Goal: Task Accomplishment & Management: Complete application form

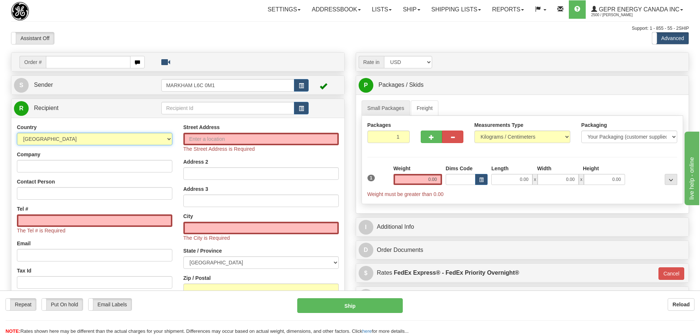
click at [136, 133] on select "[GEOGRAPHIC_DATA] [GEOGRAPHIC_DATA] [GEOGRAPHIC_DATA] [GEOGRAPHIC_DATA] [US_STA…" at bounding box center [95, 139] width 156 height 13
select select "US"
click at [17, 133] on select "[GEOGRAPHIC_DATA] [GEOGRAPHIC_DATA] [GEOGRAPHIC_DATA] [GEOGRAPHIC_DATA] [US_STA…" at bounding box center [95, 139] width 156 height 13
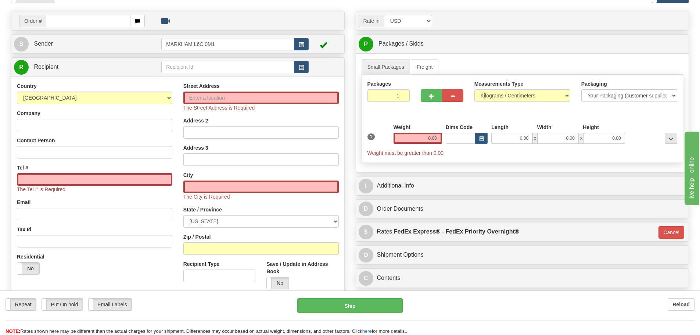
scroll to position [110, 0]
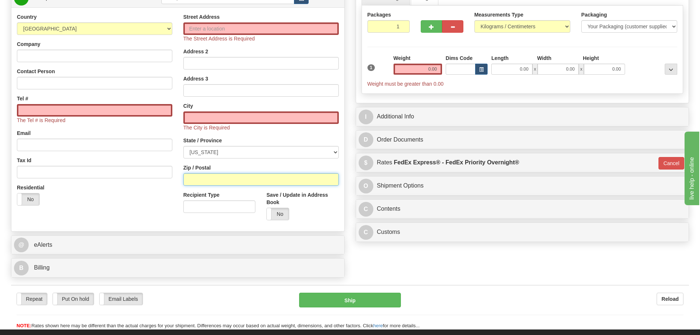
click at [200, 175] on input "Zip / Postal" at bounding box center [261, 179] width 156 height 13
paste input "77075"
type input "77075"
click at [177, 165] on div "Country [GEOGRAPHIC_DATA] [GEOGRAPHIC_DATA] [GEOGRAPHIC_DATA] [GEOGRAPHIC_DATA]…" at bounding box center [94, 112] width 167 height 198
type input "[GEOGRAPHIC_DATA]"
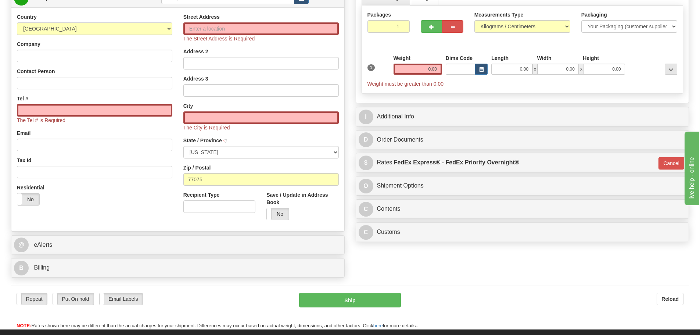
select select "[GEOGRAPHIC_DATA]"
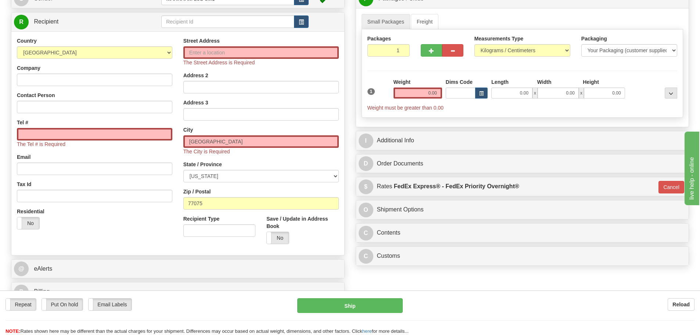
scroll to position [74, 0]
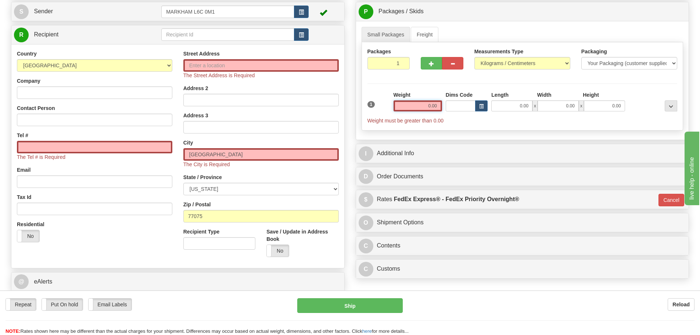
click at [407, 104] on input "0.00" at bounding box center [418, 105] width 49 height 11
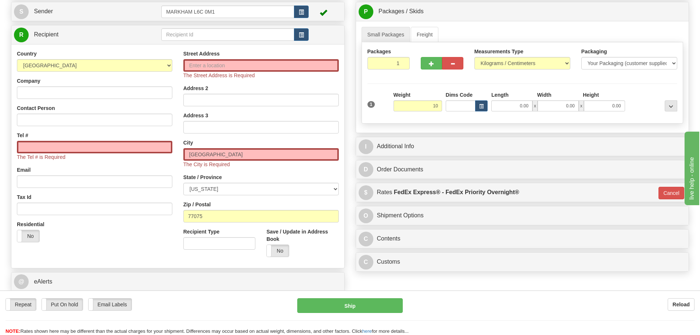
type input "10.00"
type input "01"
click at [413, 91] on div "Weight 10.00" at bounding box center [418, 101] width 49 height 20
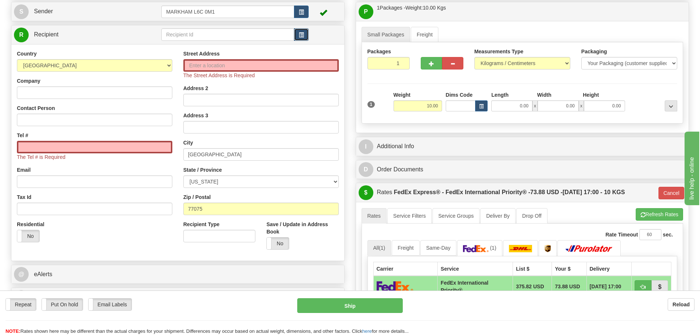
click at [307, 32] on button "button" at bounding box center [301, 34] width 15 height 13
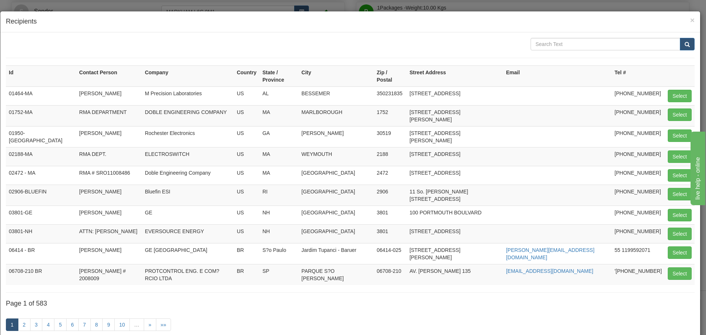
click at [530, 51] on form at bounding box center [350, 48] width 689 height 20
click at [539, 42] on input "text" at bounding box center [606, 44] width 150 height 13
paste input "KM. 8 CARRET"
type input "KM. 8 CARRET"
click at [686, 46] on button "submit" at bounding box center [687, 44] width 15 height 13
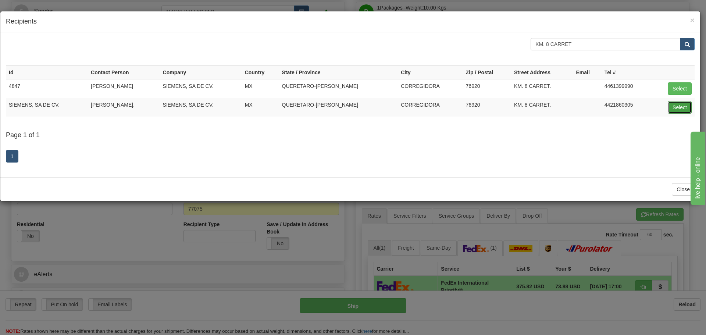
click at [680, 104] on button "Select" at bounding box center [680, 107] width 24 height 13
type input "SIEMENS, SA DE CV."
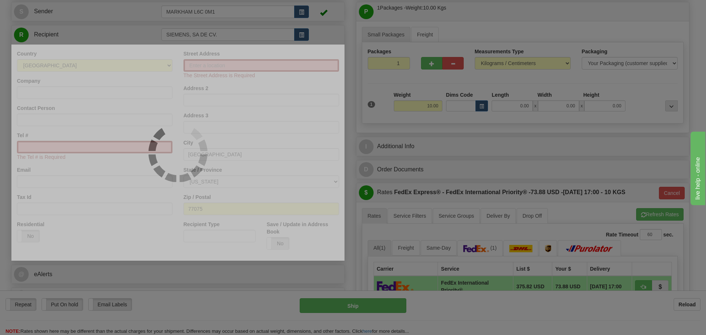
type input "01"
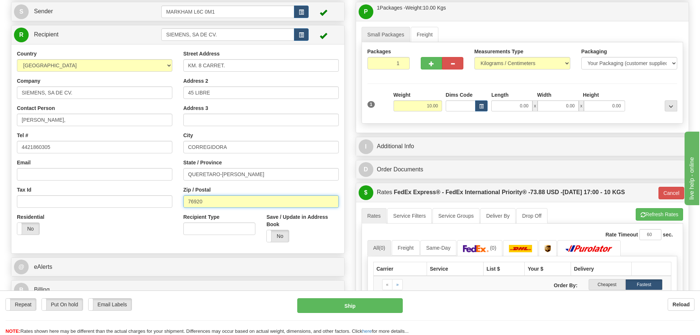
click at [235, 204] on input "76920" at bounding box center [261, 201] width 156 height 13
drag, startPoint x: 235, startPoint y: 204, endPoint x: 183, endPoint y: 206, distance: 51.9
click at [184, 206] on input "76920" at bounding box center [261, 201] width 156 height 13
paste input "9"
type input "76929"
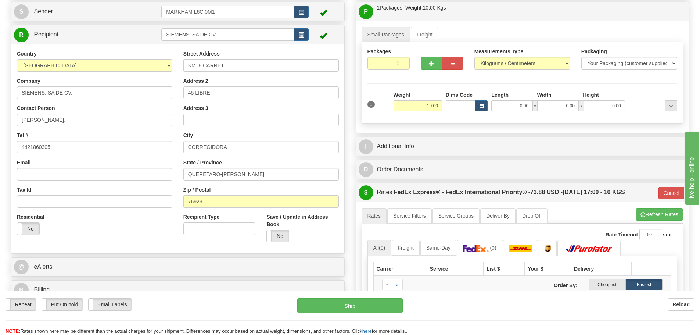
click at [179, 204] on div "Street Address KM. 8 CARRET. Address 2 45 LIBRE Address 3 City [GEOGRAPHIC_DATA…" at bounding box center [261, 149] width 167 height 198
type input "01"
drag, startPoint x: 94, startPoint y: 121, endPoint x: 18, endPoint y: 125, distance: 77.0
click at [18, 125] on input "[PERSON_NAME]," at bounding box center [95, 120] width 156 height 13
paste input "[PERSON_NAME]"
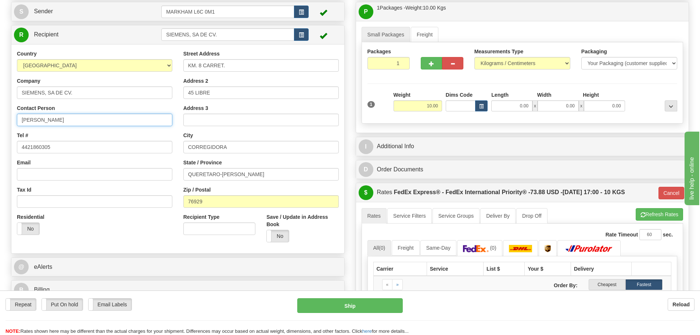
type input "[PERSON_NAME]"
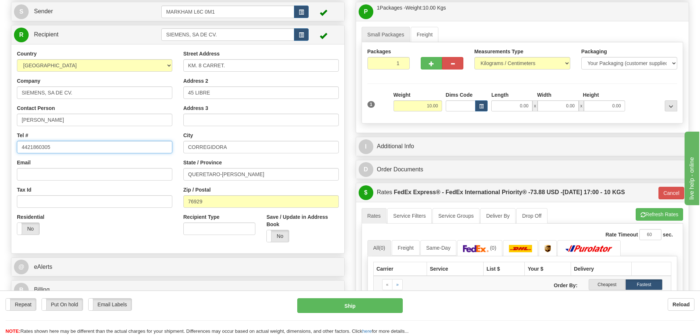
click at [70, 150] on input "4421860305" at bounding box center [95, 147] width 156 height 13
drag, startPoint x: 70, startPoint y: 150, endPoint x: 12, endPoint y: 163, distance: 59.5
click at [12, 163] on div "Country [GEOGRAPHIC_DATA] [GEOGRAPHIC_DATA] [GEOGRAPHIC_DATA] [GEOGRAPHIC_DATA]…" at bounding box center [94, 145] width 167 height 190
paste input "[PHONE_NUMBER]"
type input "[PHONE_NUMBER]"
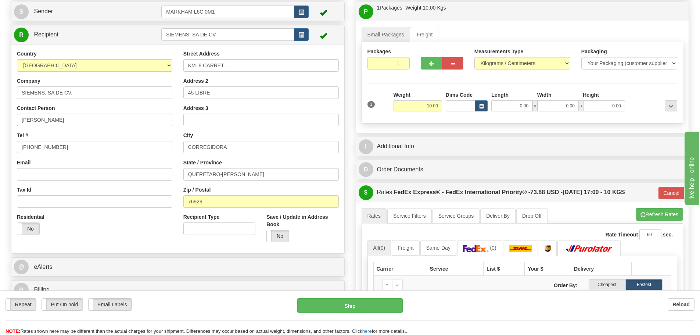
click at [44, 163] on div "Email" at bounding box center [95, 170] width 156 height 22
click at [78, 158] on div "Country [GEOGRAPHIC_DATA] [GEOGRAPHIC_DATA] [GEOGRAPHIC_DATA] [GEOGRAPHIC_DATA]…" at bounding box center [94, 145] width 167 height 190
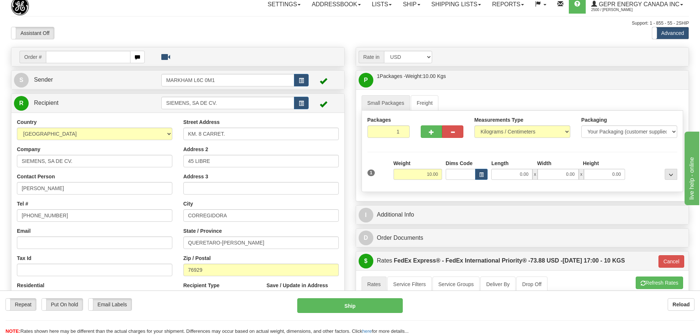
scroll to position [0, 0]
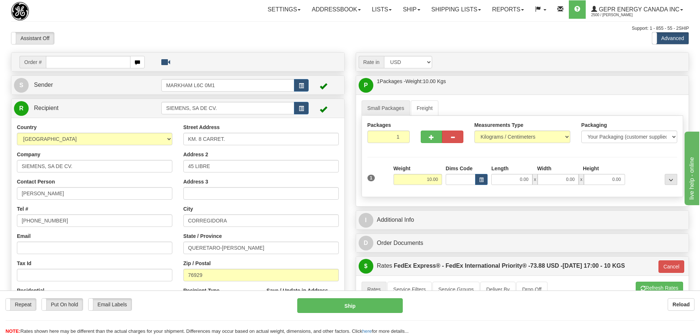
click at [233, 40] on div "Assistant On Assistant Off Do a return Do a return" at bounding box center [149, 38] width 287 height 13
click at [354, 49] on div "Toggle navigation Settings Shipping Preferences Fields Preferences New" at bounding box center [350, 273] width 700 height 546
click at [119, 37] on div "Assistant On Assistant Off Do a return Do a return" at bounding box center [149, 38] width 287 height 13
drag, startPoint x: 416, startPoint y: 181, endPoint x: 466, endPoint y: 182, distance: 50.0
click at [466, 182] on div "1 Weight 10.00 Dims Code x x" at bounding box center [523, 178] width 314 height 26
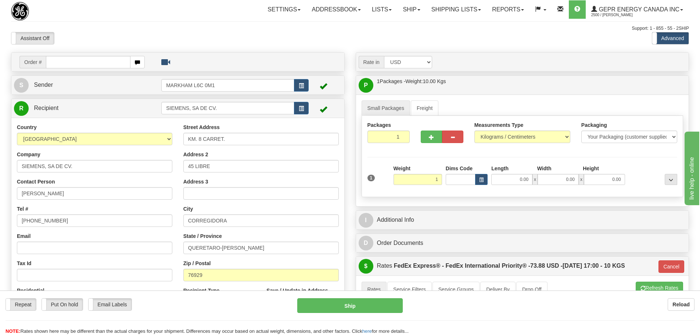
type input "1.00"
type input "01"
click at [437, 163] on div "Packages 1 1 Measurements Type" at bounding box center [523, 156] width 322 height 81
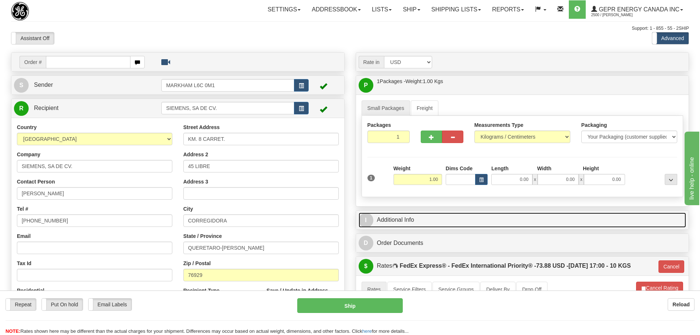
click at [429, 220] on link "I Additional Info" at bounding box center [523, 220] width 328 height 15
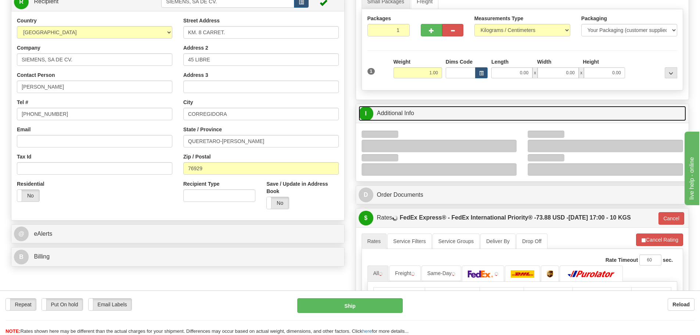
scroll to position [110, 0]
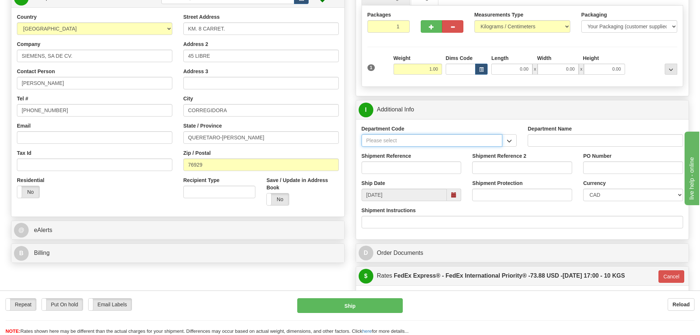
click at [500, 139] on input "Department Code" at bounding box center [432, 140] width 141 height 13
click at [501, 142] on input "Department Code" at bounding box center [432, 140] width 141 height 13
click at [507, 141] on button "button" at bounding box center [509, 140] width 15 height 13
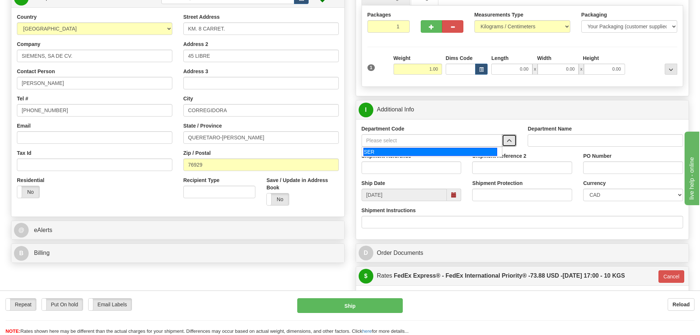
click at [469, 148] on div "SER" at bounding box center [431, 152] width 134 height 8
type input "SER"
type input "SERVICE DEPARTMENT"
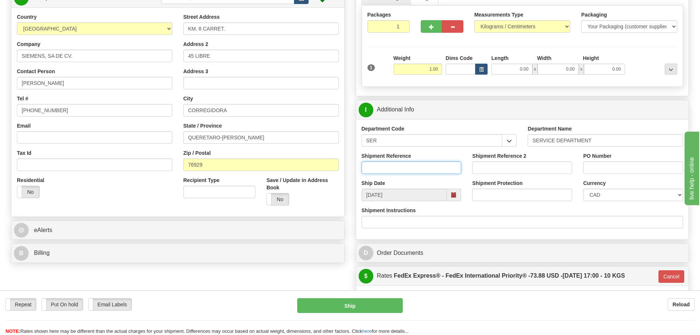
click at [453, 168] on input "Shipment Reference" at bounding box center [412, 167] width 100 height 13
paste input "GS-03249669"
type input "GS-03249669"
click at [463, 164] on div "Shipment Reference GS-03249669" at bounding box center [411, 165] width 111 height 27
click at [594, 197] on select "CAD USD EUR ZAR [PERSON_NAME] ARN AUD AUS AWG BBD BFR BGN BHD BMD BND BRC BRL C…" at bounding box center [633, 195] width 100 height 13
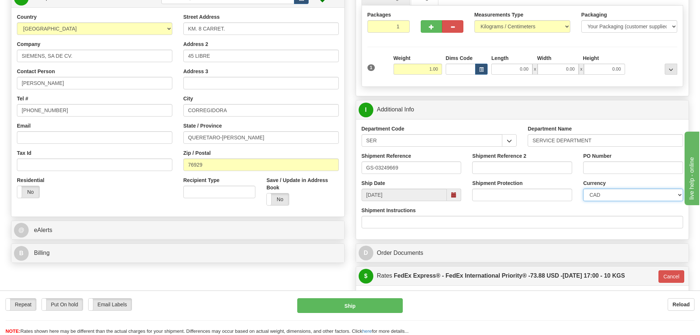
select select "1"
click at [583, 189] on select "CAD USD EUR ZAR [PERSON_NAME] ARN AUD AUS AWG BBD BFR BGN BHD BMD BND BRC BRL C…" at bounding box center [633, 195] width 100 height 13
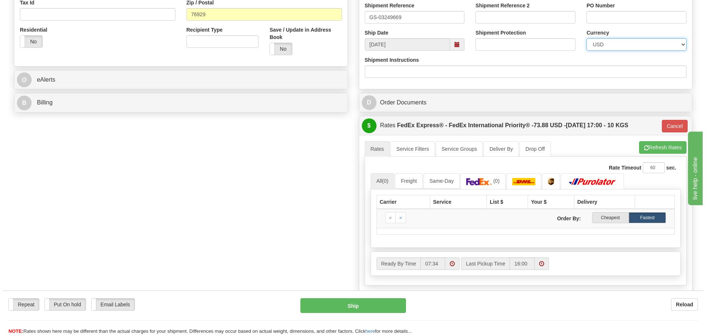
scroll to position [294, 0]
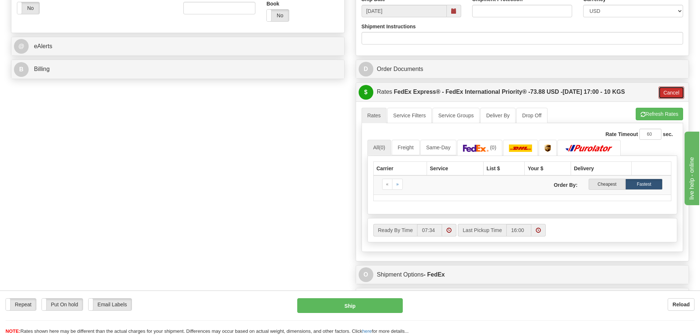
click at [659, 96] on button "Cancel" at bounding box center [672, 92] width 26 height 13
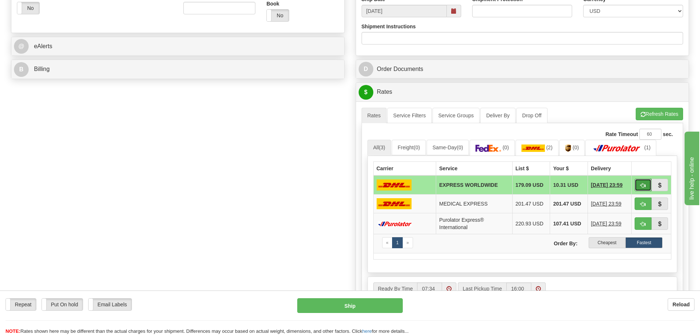
click at [646, 185] on button "button" at bounding box center [643, 185] width 17 height 13
type input "P"
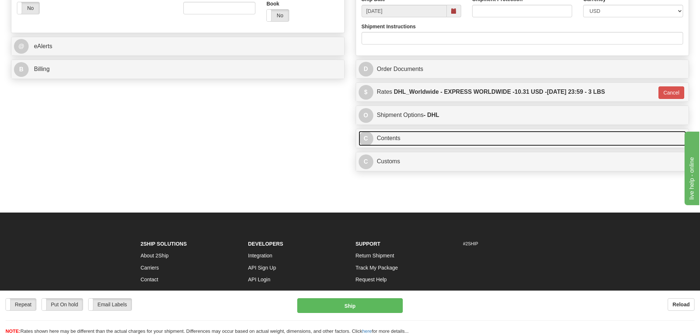
click at [414, 140] on link "C Contents" at bounding box center [523, 138] width 328 height 15
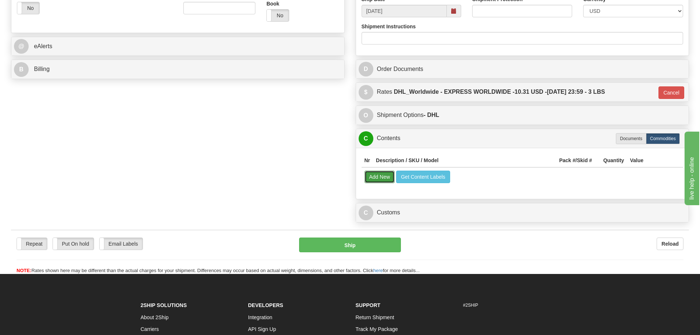
click at [373, 174] on button "Add New" at bounding box center [380, 177] width 31 height 13
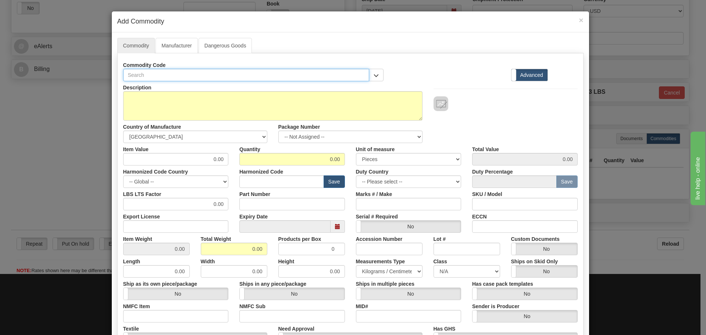
click at [157, 78] on input "text" at bounding box center [246, 75] width 246 height 13
type input "18"
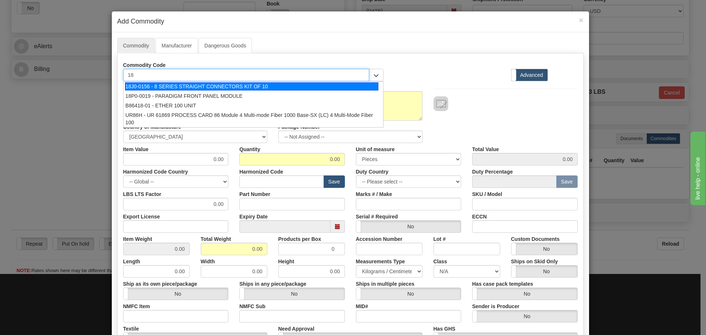
click at [164, 86] on div "18J0-0156 - 8 SERIES STRAIGHT CONNECTORS KIT OF 10" at bounding box center [251, 86] width 253 height 8
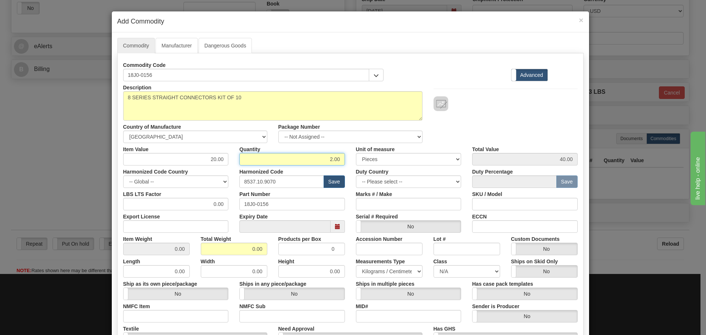
drag, startPoint x: 296, startPoint y: 159, endPoint x: 343, endPoint y: 160, distance: 47.5
click at [343, 160] on div "Quantity 2.00" at bounding box center [292, 154] width 117 height 22
type input "1"
type input "20.00"
click at [343, 164] on div "Quantity 1" at bounding box center [292, 154] width 117 height 22
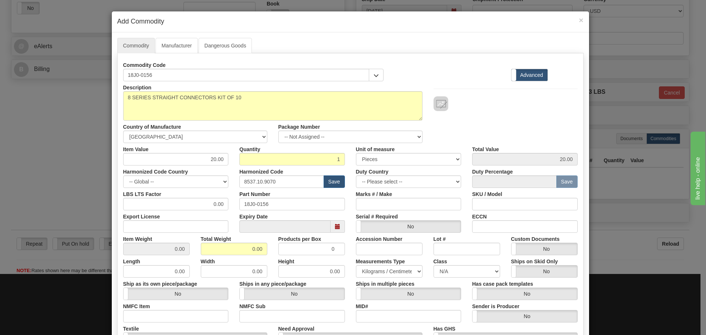
click at [301, 171] on div "Harmonized Code 8537.10.9070 Save" at bounding box center [292, 176] width 117 height 22
click at [300, 176] on input "8537.10.9070" at bounding box center [281, 181] width 85 height 13
drag, startPoint x: 299, startPoint y: 178, endPoint x: 185, endPoint y: 182, distance: 114.1
click at [185, 182] on div "Harmonized Code Country -- Global -- [GEOGRAPHIC_DATA] [GEOGRAPHIC_DATA] [GEOGR…" at bounding box center [350, 176] width 465 height 22
click at [254, 190] on label "Part Number" at bounding box center [254, 193] width 31 height 10
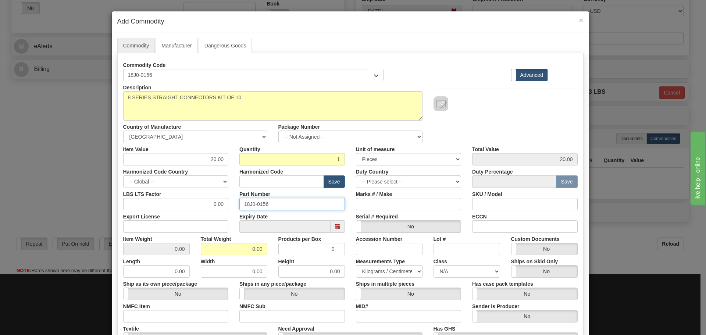
click at [254, 198] on input "18J0-0156" at bounding box center [292, 204] width 106 height 13
click at [254, 184] on input "text" at bounding box center [281, 181] width 85 height 13
type input "8536.49.0080"
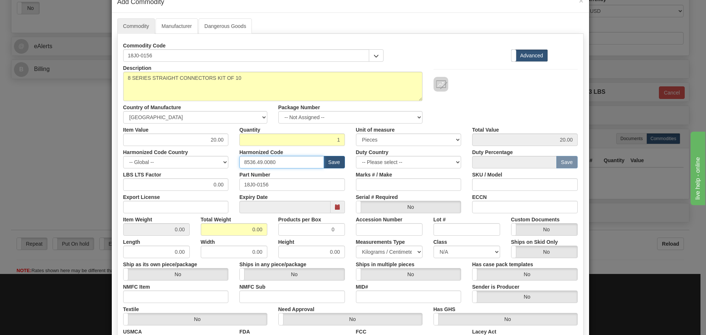
scroll to position [37, 0]
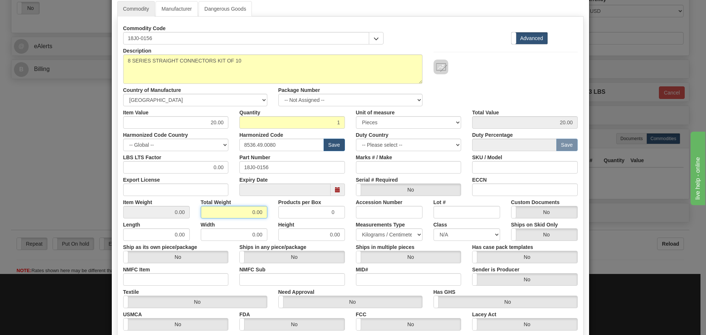
drag, startPoint x: 244, startPoint y: 213, endPoint x: 279, endPoint y: 222, distance: 36.7
click at [279, 222] on div "Description 8 SERIES STRAIGHT CONNECTORS KIT OF 10 Country of Manufacture -- Un…" at bounding box center [350, 206] width 454 height 324
type input "1"
type input "1.0000"
click at [273, 226] on div "Height 0.00" at bounding box center [312, 229] width 78 height 22
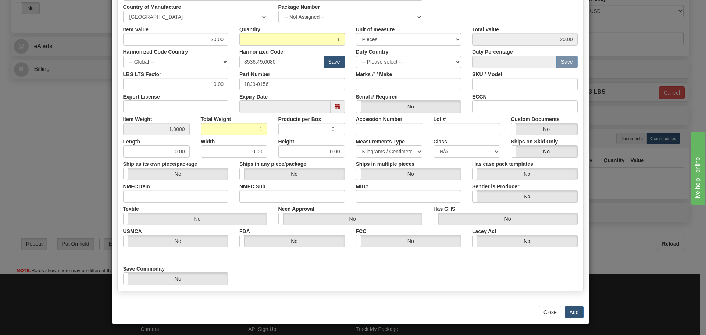
scroll to position [120, 0]
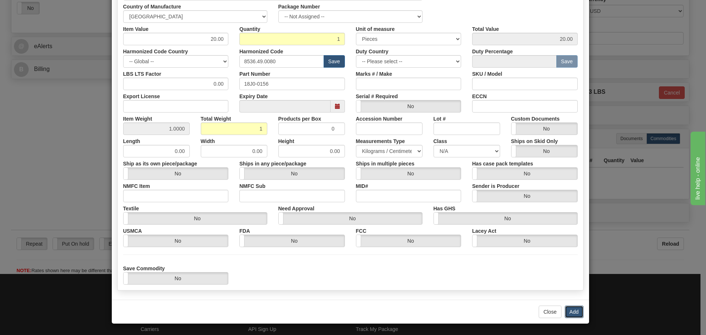
click at [575, 310] on button "Add" at bounding box center [574, 312] width 19 height 13
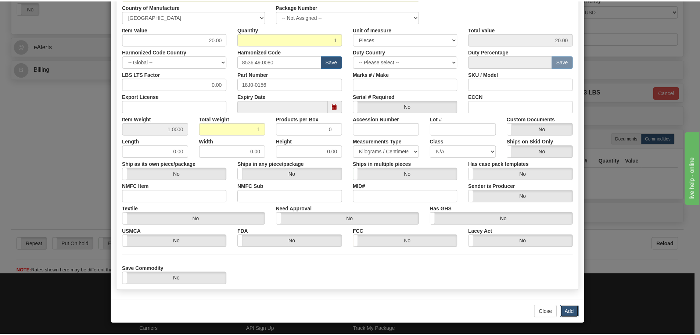
scroll to position [0, 0]
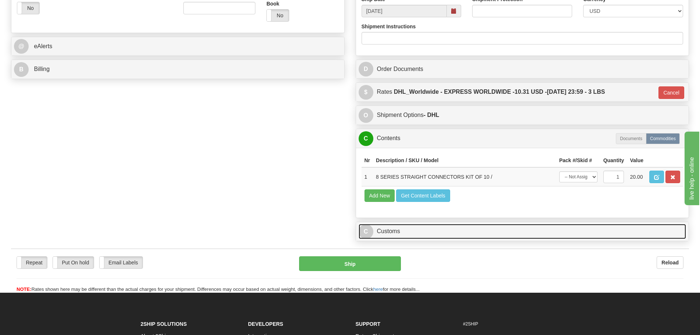
click at [525, 231] on link "C Customs" at bounding box center [523, 231] width 328 height 15
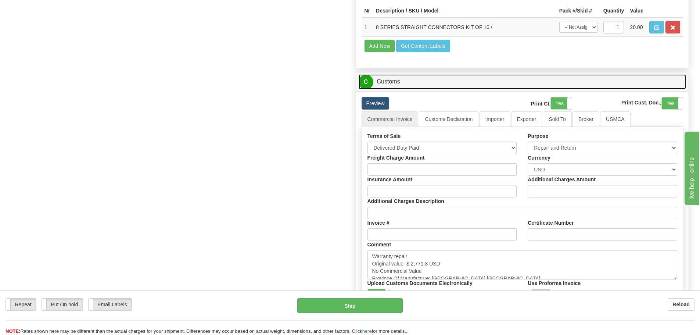
scroll to position [478, 0]
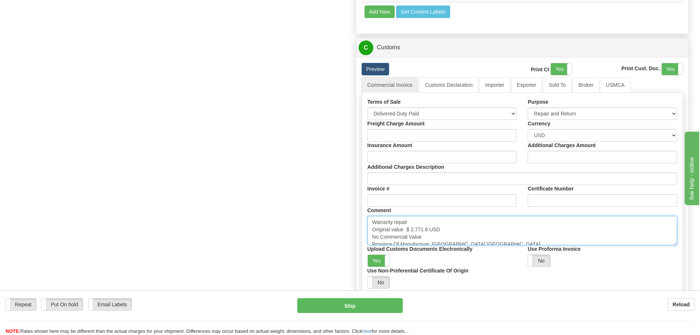
click at [454, 240] on textarea "Warranty repair Original value $ 2,771.8 USD No Commercial Value Province Of Ma…" at bounding box center [523, 230] width 310 height 29
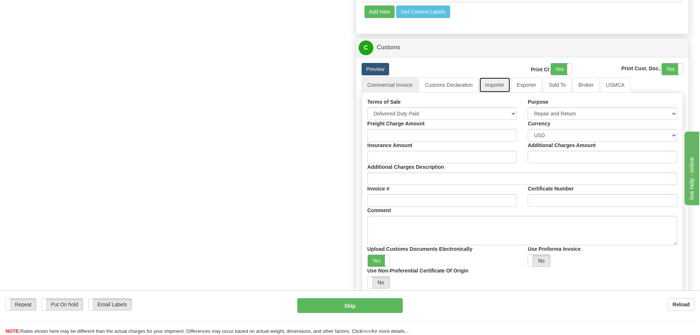
click at [490, 89] on link "Importer" at bounding box center [494, 84] width 31 height 15
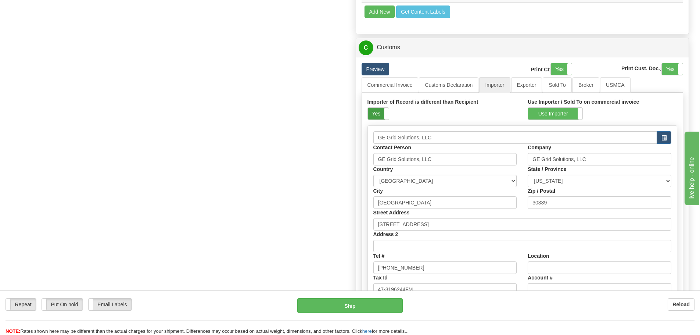
click at [374, 118] on label "Yes" at bounding box center [378, 114] width 21 height 12
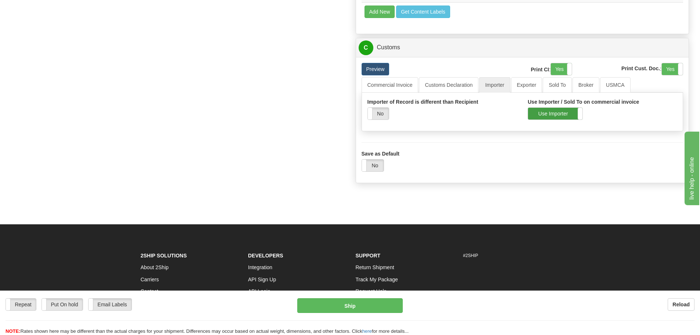
click at [531, 115] on label "Use Importer" at bounding box center [555, 114] width 54 height 12
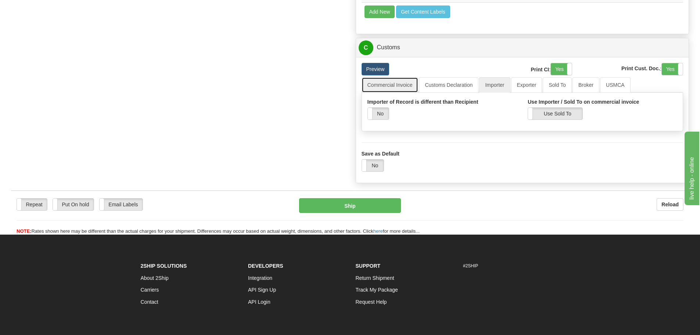
click at [397, 85] on link "Commercial Invoice" at bounding box center [390, 84] width 57 height 15
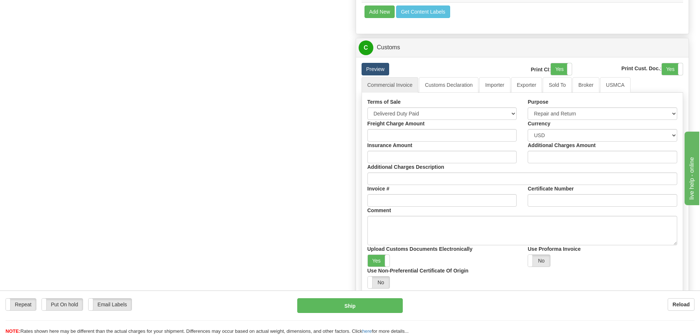
click at [368, 65] on link "Preview" at bounding box center [376, 69] width 28 height 13
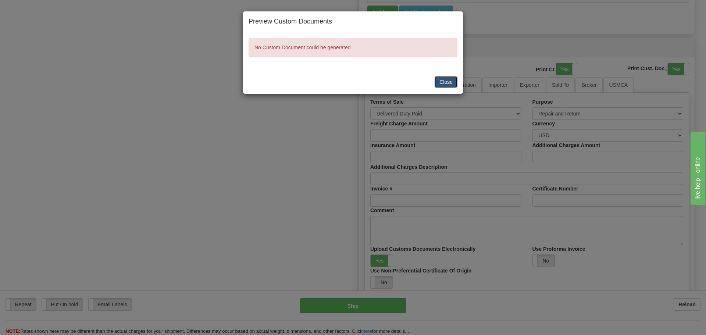
click at [452, 84] on button "Close" at bounding box center [446, 82] width 23 height 13
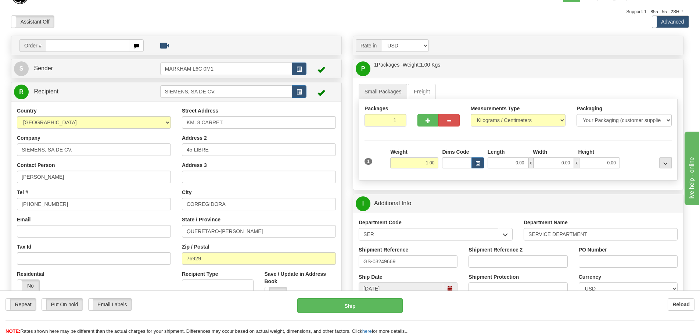
scroll to position [0, 0]
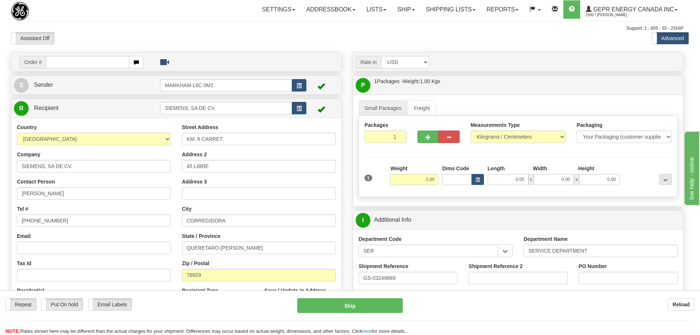
click at [306, 131] on div "Street Address KM. 8 CARRET." at bounding box center [259, 135] width 154 height 22
click at [304, 142] on input "KM. 8 CARRET." at bounding box center [259, 139] width 154 height 13
drag, startPoint x: 304, startPoint y: 142, endPoint x: 170, endPoint y: 149, distance: 133.7
click at [170, 149] on div "Country [GEOGRAPHIC_DATA] [GEOGRAPHIC_DATA] [GEOGRAPHIC_DATA] [GEOGRAPHIC_DATA]…" at bounding box center [176, 223] width 330 height 198
paste input "State/Province: [GEOGRAPHIC_DATA]"
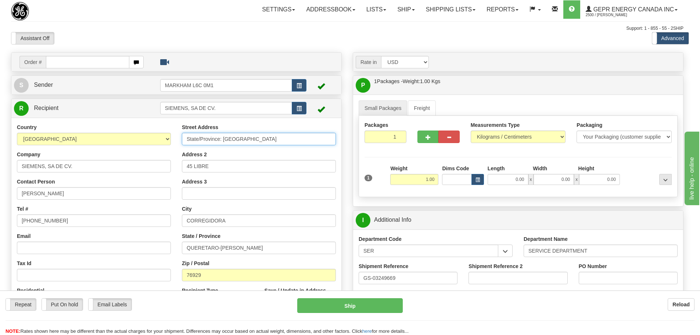
click at [273, 142] on input "State/Province: [GEOGRAPHIC_DATA]" at bounding box center [259, 139] width 154 height 13
drag, startPoint x: 274, startPoint y: 141, endPoint x: 185, endPoint y: 157, distance: 90.4
click at [185, 157] on div "Street Address State/Province: [GEOGRAPHIC_DATA] Address 2 45 LIBRE Address 3 C…" at bounding box center [258, 223] width 165 height 198
paste input "Km. 8 Carretera 45 Libre Queretaro-[GEOGRAPHIC_DATA]"
type input "Km. 8 Carretera 45 Libre Queretaro-[GEOGRAPHIC_DATA]"
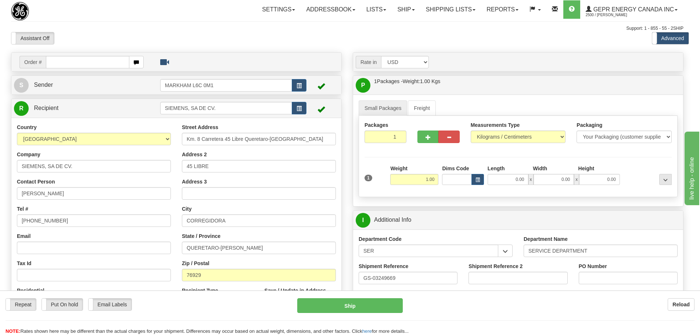
click at [178, 148] on div "Street Address Km. 8 Carretera 45 Libre Queretaro-[GEOGRAPHIC_DATA] Address 2 4…" at bounding box center [258, 223] width 165 height 198
click at [228, 170] on input "45 LIBRE" at bounding box center [259, 166] width 154 height 13
drag, startPoint x: 229, startPoint y: 168, endPoint x: 169, endPoint y: 176, distance: 60.1
click at [169, 176] on div "Country [GEOGRAPHIC_DATA] [GEOGRAPHIC_DATA] [GEOGRAPHIC_DATA] [GEOGRAPHIC_DATA]…" at bounding box center [176, 223] width 330 height 198
paste input "76920 Queretaro"
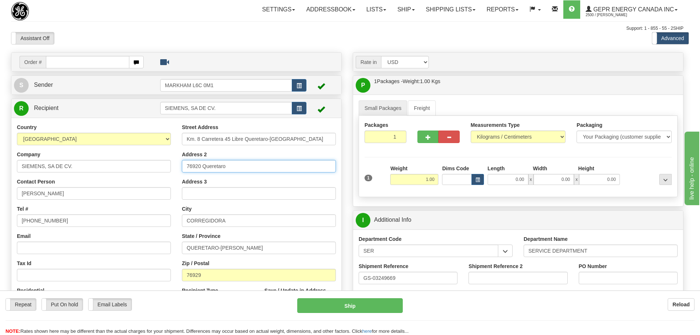
click at [277, 168] on input "76920 Queretaro" at bounding box center [259, 166] width 154 height 13
drag, startPoint x: 277, startPoint y: 168, endPoint x: 186, endPoint y: 168, distance: 91.2
click at [186, 168] on input "76920 Queretaro" at bounding box center [259, 166] width 154 height 13
paste input ", QRO, [GEOGRAPHIC_DATA]"
type input "76920 Queretaro, QRO, [GEOGRAPHIC_DATA]"
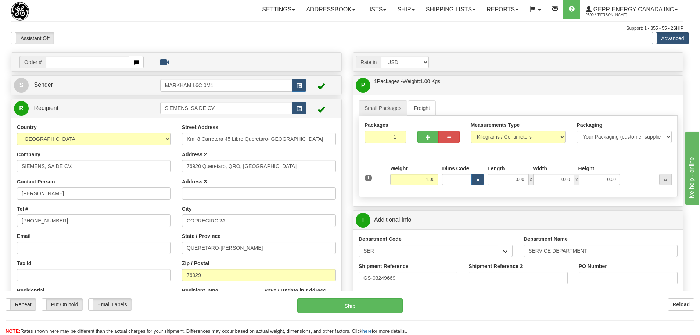
click at [222, 178] on div "Address 3" at bounding box center [259, 189] width 154 height 22
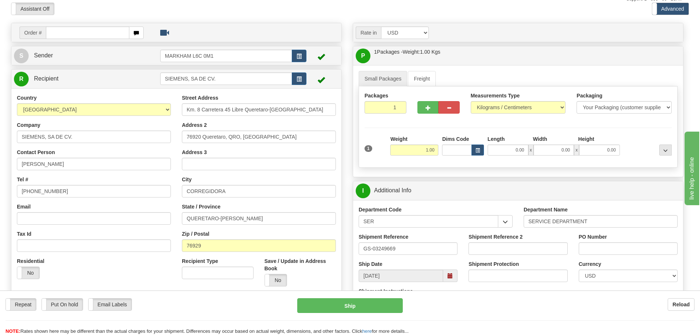
scroll to position [74, 0]
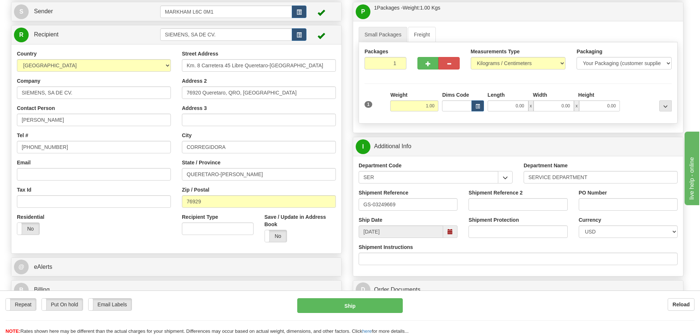
click at [170, 165] on div "Email" at bounding box center [94, 170] width 154 height 22
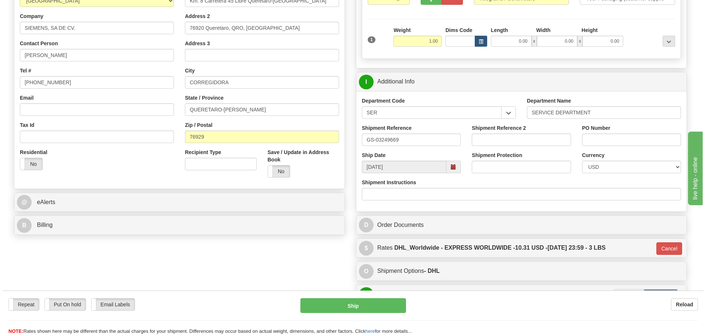
scroll to position [147, 0]
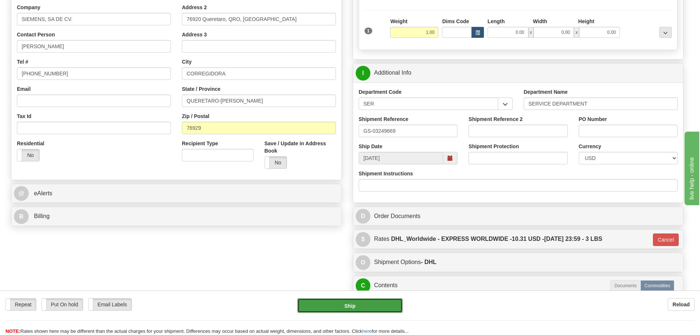
click at [331, 310] on button "Ship" at bounding box center [350, 305] width 106 height 15
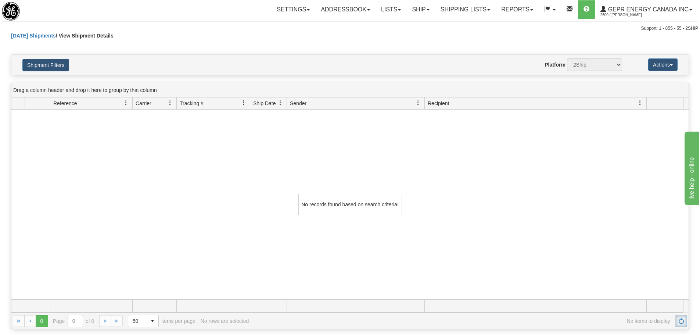
click at [678, 321] on link "Refresh" at bounding box center [682, 321] width 12 height 12
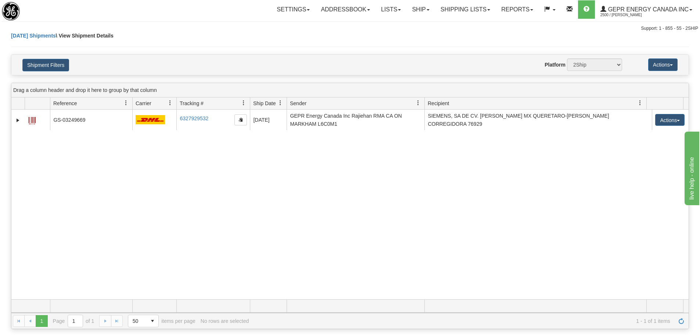
click at [423, 275] on div "31464845 2500 GS-03249669 6327929532 6327929532 08/15/2025 08/15/2025 08:05:32 …" at bounding box center [350, 205] width 678 height 190
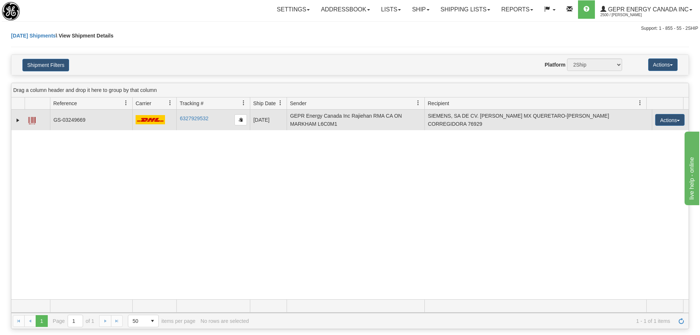
click at [30, 122] on span at bounding box center [31, 120] width 7 height 7
